Goal: Navigation & Orientation: Find specific page/section

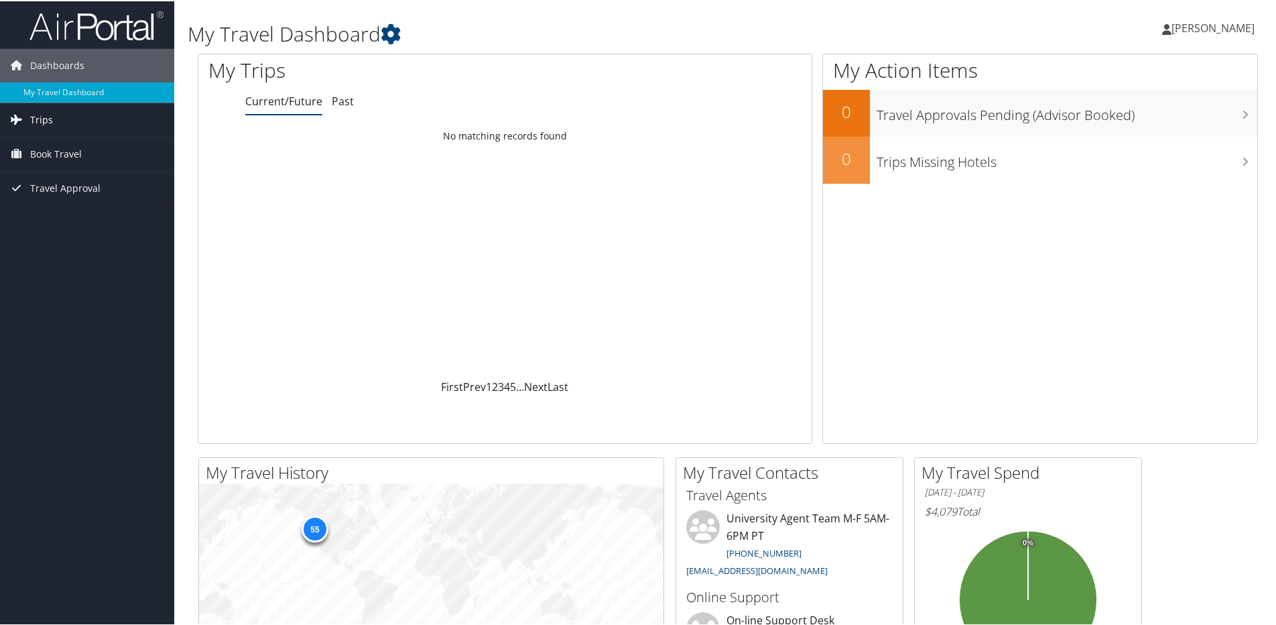
click at [39, 120] on span "Trips" at bounding box center [41, 119] width 23 height 34
click at [76, 187] on link "Trips Missing Hotels" at bounding box center [87, 186] width 174 height 20
click at [47, 121] on span "Trips" at bounding box center [41, 119] width 23 height 34
click at [36, 122] on span "Trips" at bounding box center [41, 119] width 23 height 34
click at [88, 93] on link "My Travel Dashboard" at bounding box center [87, 91] width 174 height 20
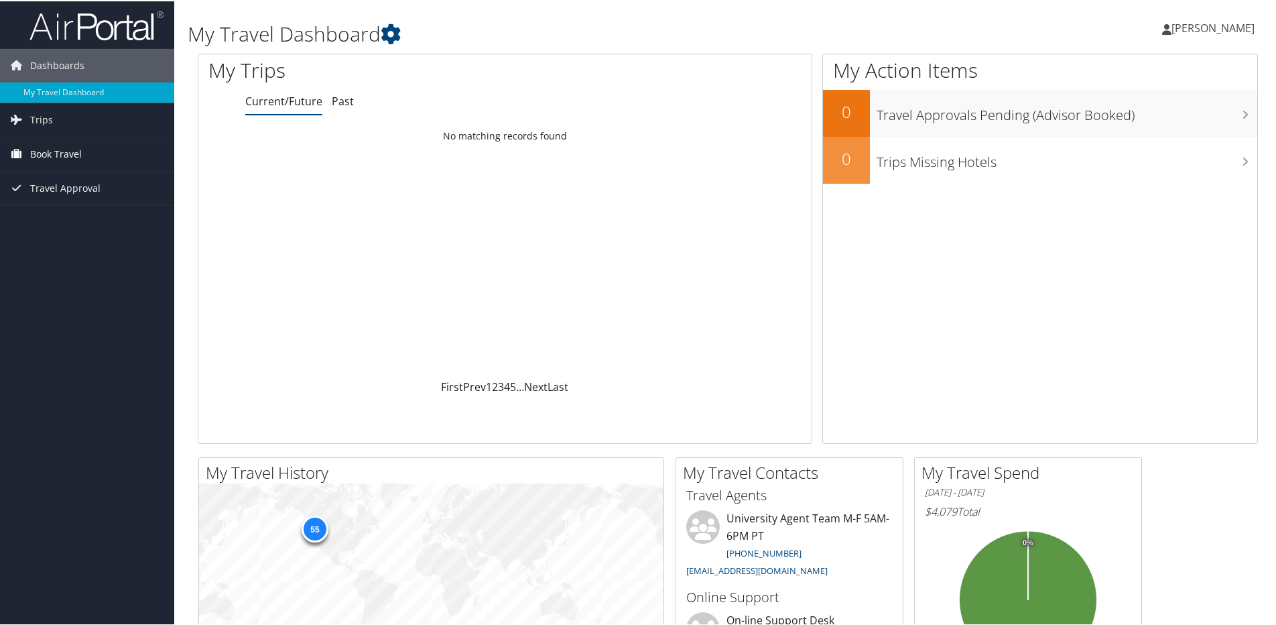
click at [47, 153] on span "Book Travel" at bounding box center [56, 153] width 52 height 34
click at [68, 218] on link "Book/Manage Online Trips" at bounding box center [87, 220] width 174 height 20
